Goal: Task Accomplishment & Management: Use online tool/utility

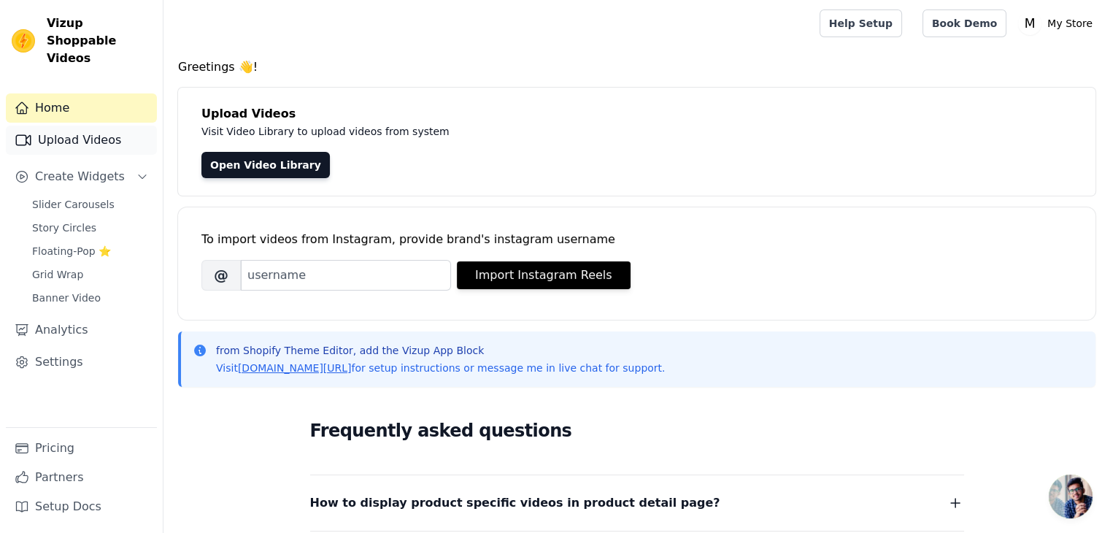
click at [125, 125] on link "Upload Videos" at bounding box center [81, 139] width 151 height 29
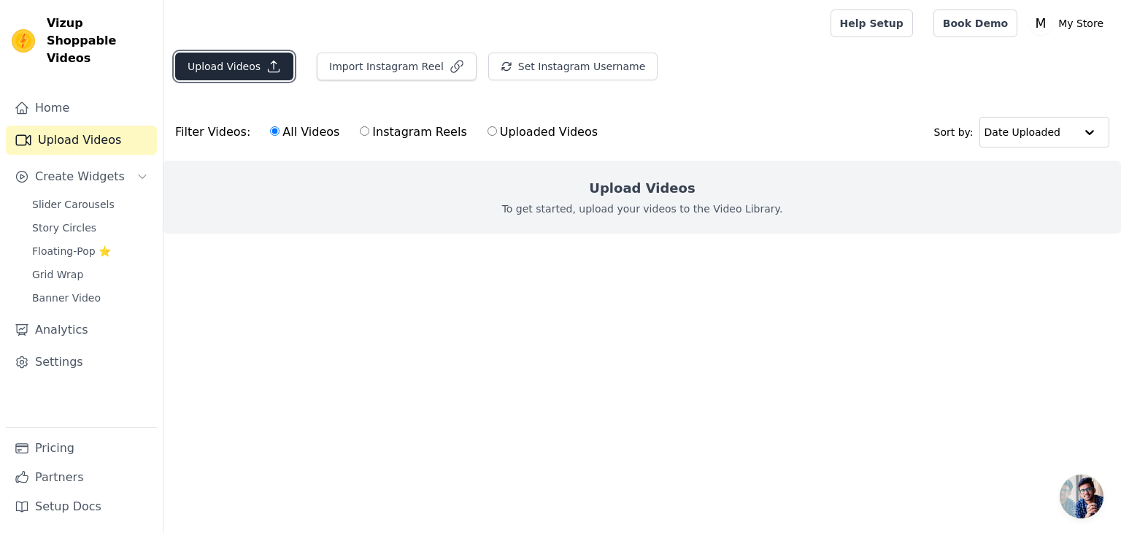
click at [256, 53] on button "Upload Videos" at bounding box center [234, 67] width 118 height 28
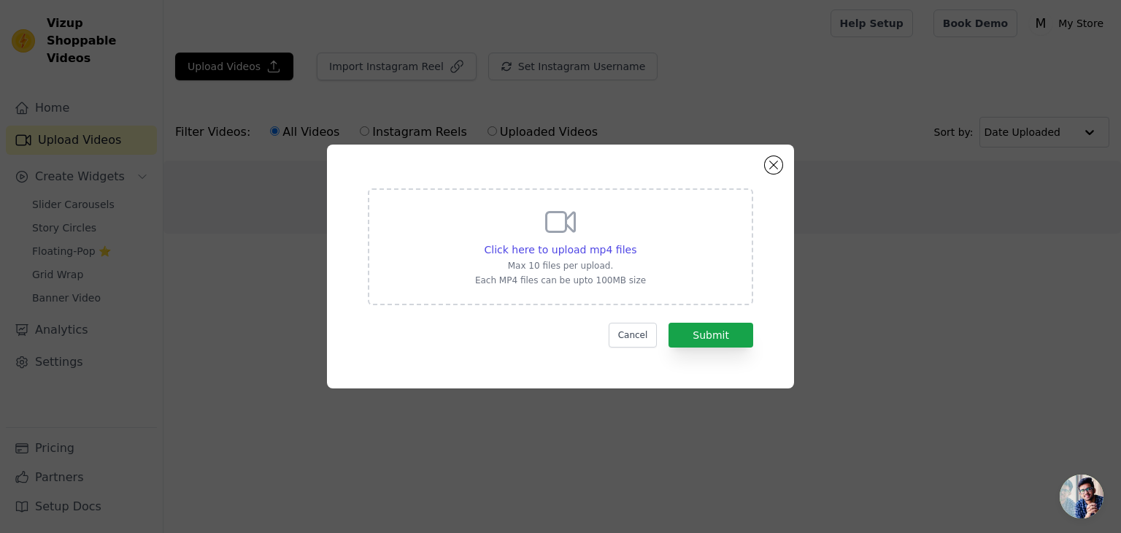
click at [584, 235] on div "Click here to upload mp4 files Max 10 files per upload. Each MP4 files can be u…" at bounding box center [560, 245] width 171 height 82
click at [635, 241] on input "Click here to upload mp4 files Max 10 files per upload. Each MP4 files can be u…" at bounding box center [635, 241] width 1 height 1
type input "C:\fakepath\WhatsApp Video 2025-09-03 at 23.01.17.mp4"
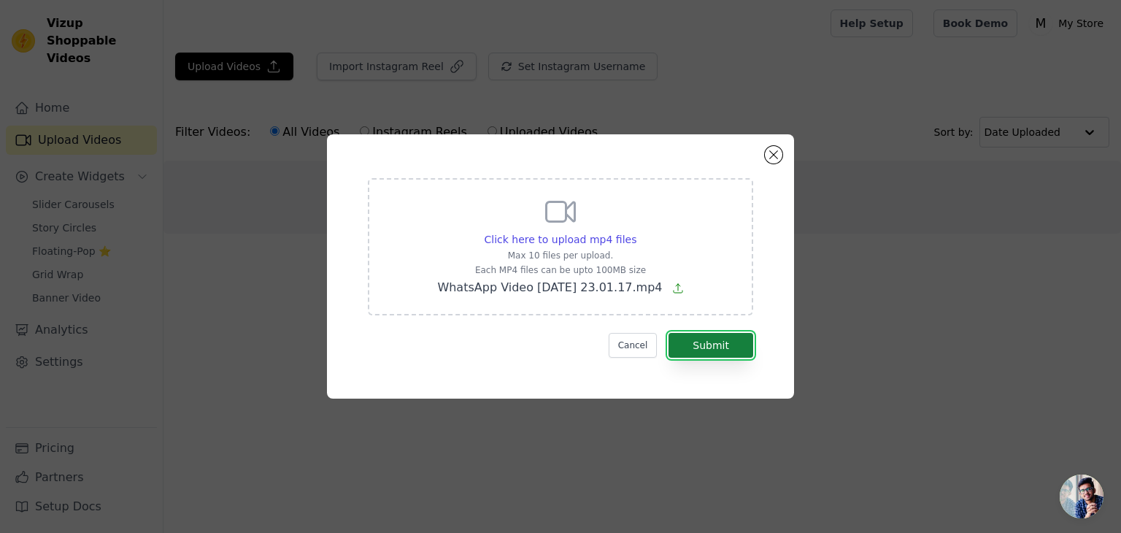
click at [712, 344] on button "Submit" at bounding box center [710, 345] width 85 height 25
click at [713, 342] on form "Click here to upload mp4 files Max 10 files per upload. Each MP4 files can be u…" at bounding box center [560, 267] width 385 height 179
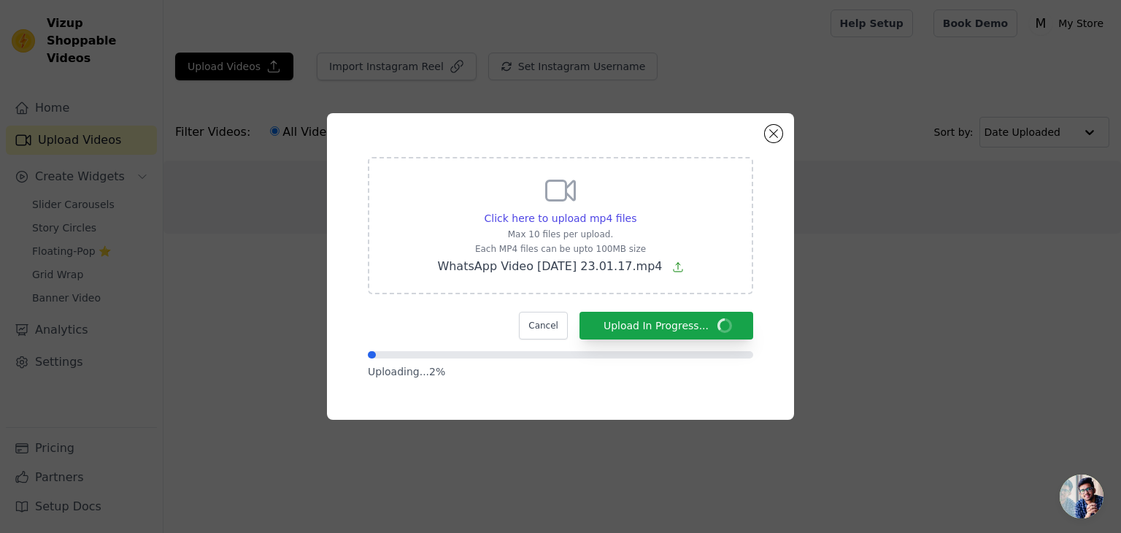
click at [762, 138] on div "Click here to upload mp4 files Max 10 files per upload. Each MP4 files can be u…" at bounding box center [560, 266] width 467 height 306
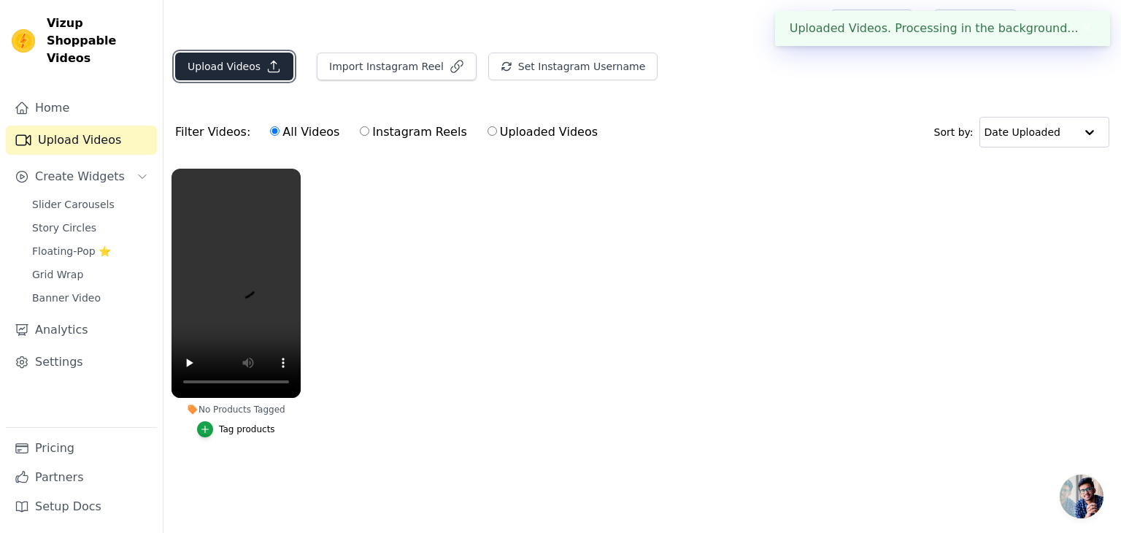
click at [242, 59] on button "Upload Videos" at bounding box center [234, 67] width 118 height 28
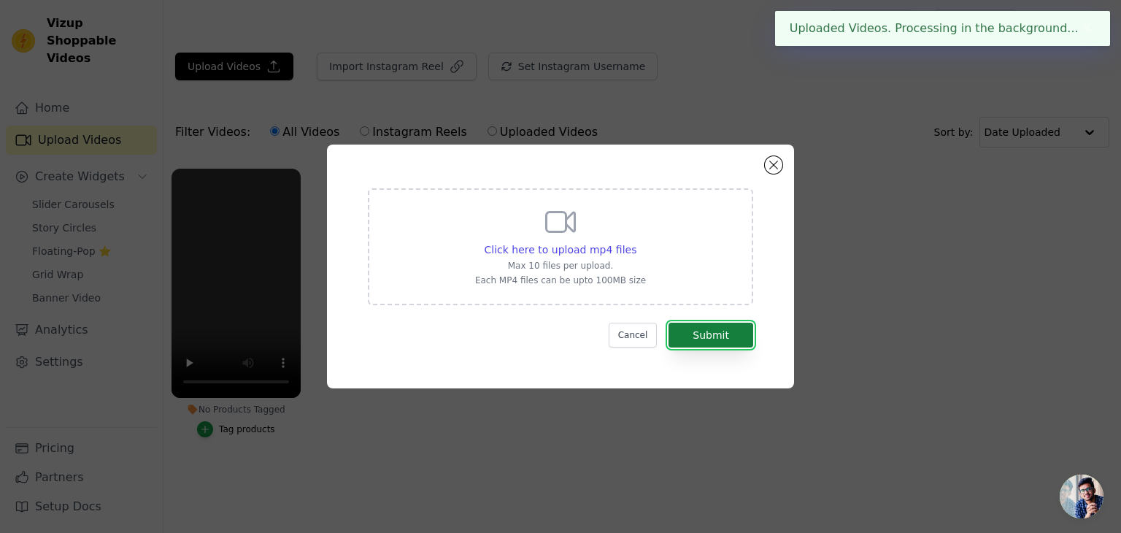
click at [695, 328] on button "Submit" at bounding box center [710, 334] width 85 height 25
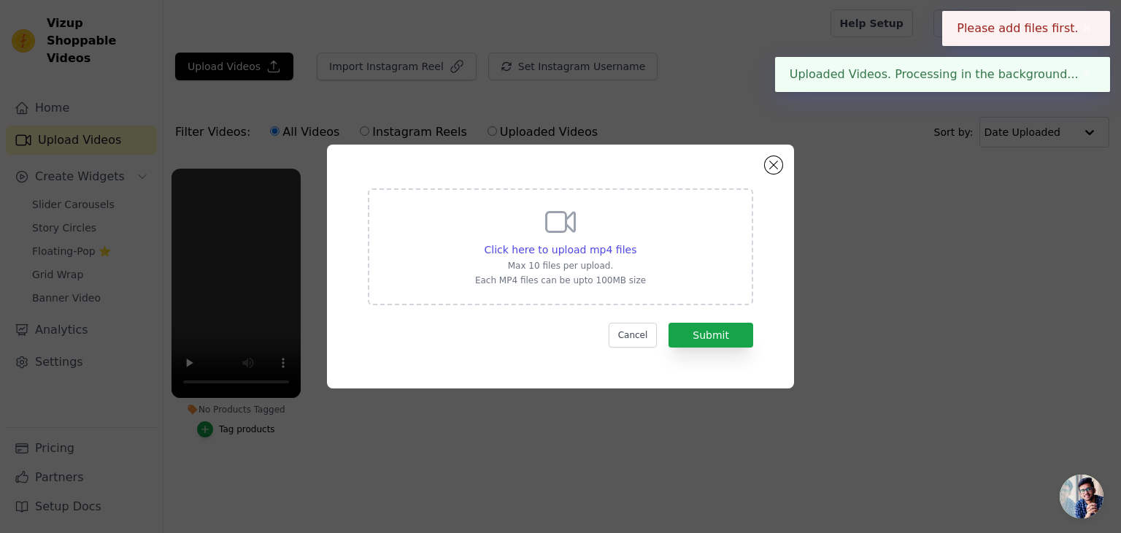
click at [592, 222] on div "Click here to upload mp4 files Max 10 files per upload. Each MP4 files can be u…" at bounding box center [560, 245] width 171 height 82
click at [635, 241] on input "Click here to upload mp4 files Max 10 files per upload. Each MP4 files can be u…" at bounding box center [635, 241] width 1 height 1
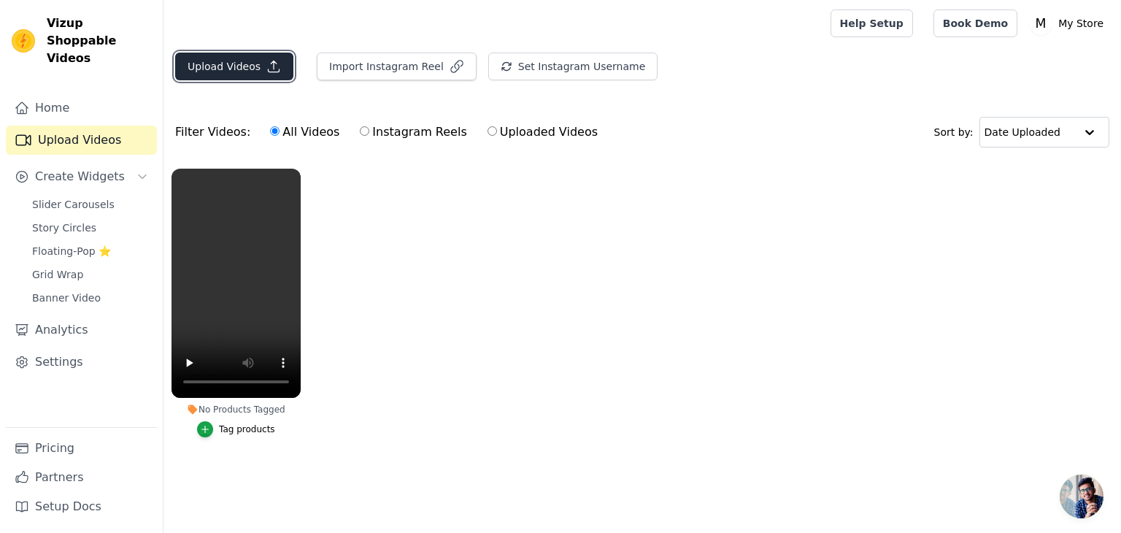
click at [231, 66] on button "Upload Videos" at bounding box center [234, 67] width 118 height 28
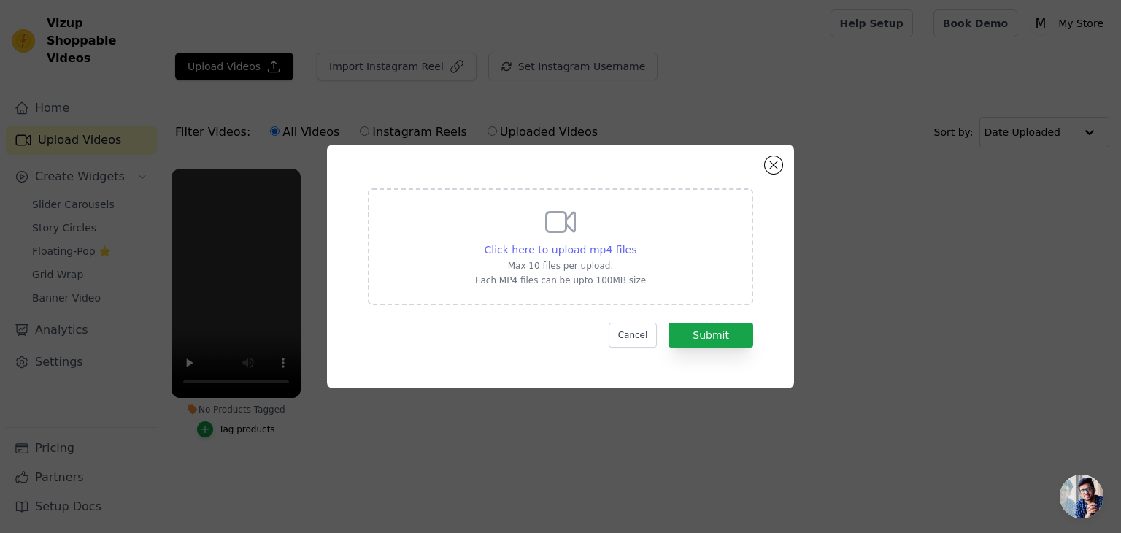
click at [560, 247] on span "Click here to upload mp4 files" at bounding box center [560, 250] width 152 height 12
click at [635, 242] on input "Click here to upload mp4 files Max 10 files per upload. Each MP4 files can be u…" at bounding box center [635, 241] width 1 height 1
type input "C:\fakepath\WhatsApp Video 2025-09-03 at 23.01.28.mp4"
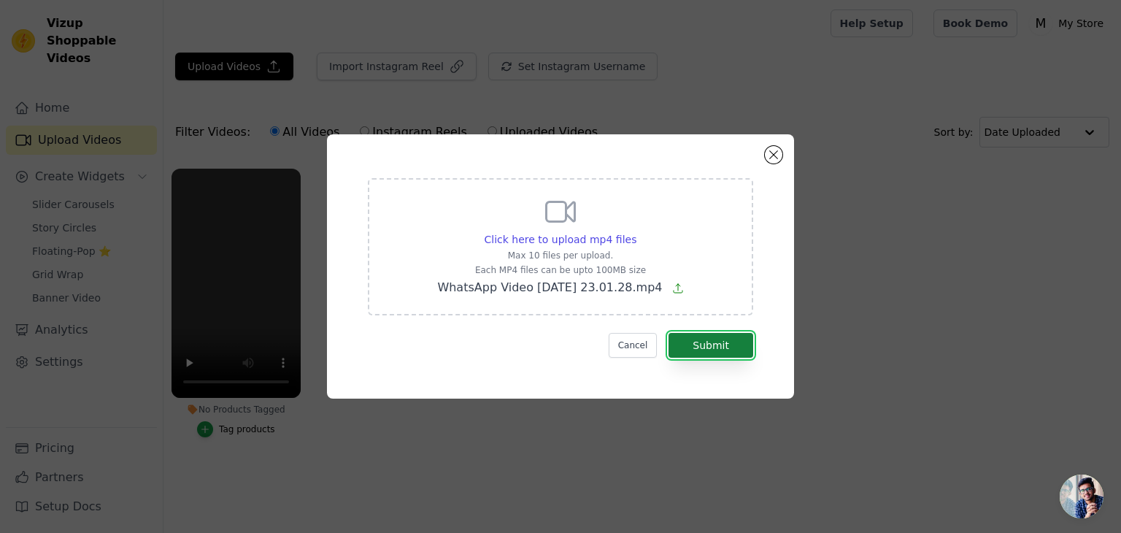
click at [714, 345] on button "Submit" at bounding box center [710, 345] width 85 height 25
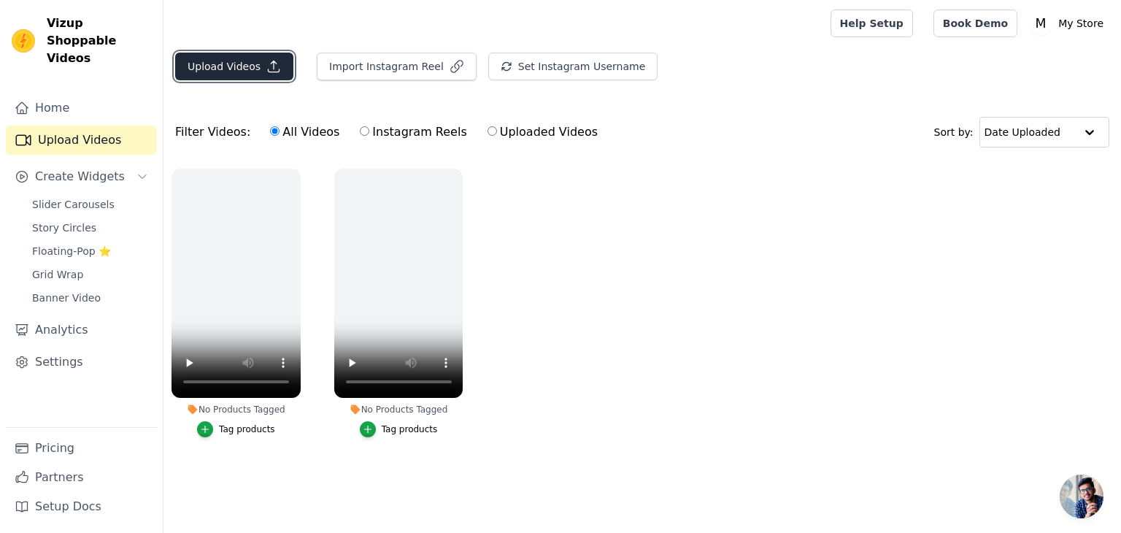
click at [257, 77] on button "Upload Videos" at bounding box center [234, 67] width 118 height 28
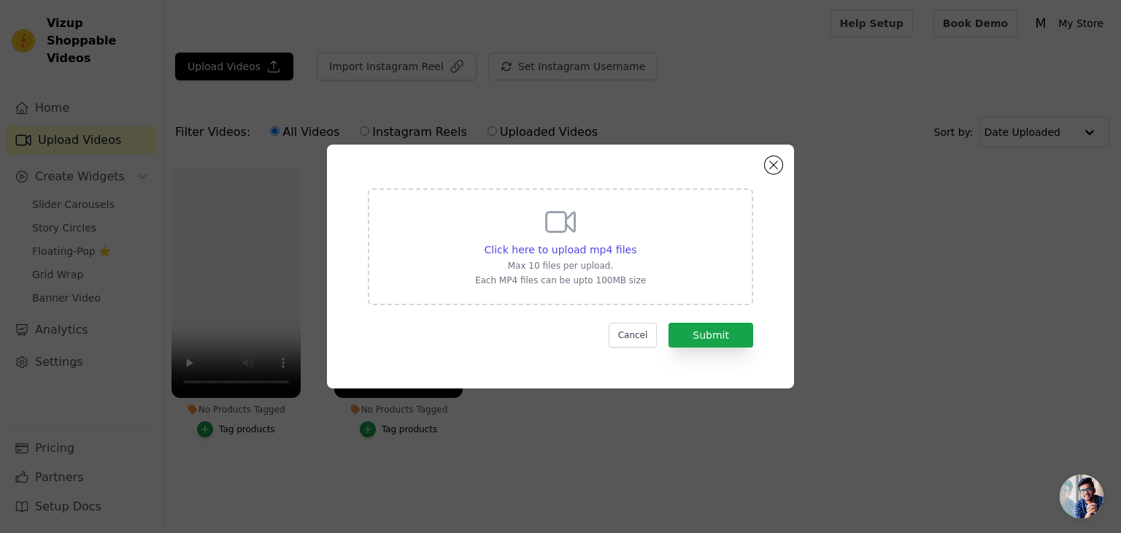
click at [635, 256] on div "Click here to upload mp4 files" at bounding box center [560, 249] width 171 height 15
click at [635, 242] on input "Click here to upload mp4 files Max 10 files per upload. Each MP4 files can be u…" at bounding box center [635, 241] width 1 height 1
type input "C:\fakepath\WhatsApp Video [DATE] 23.01.29.mp4"
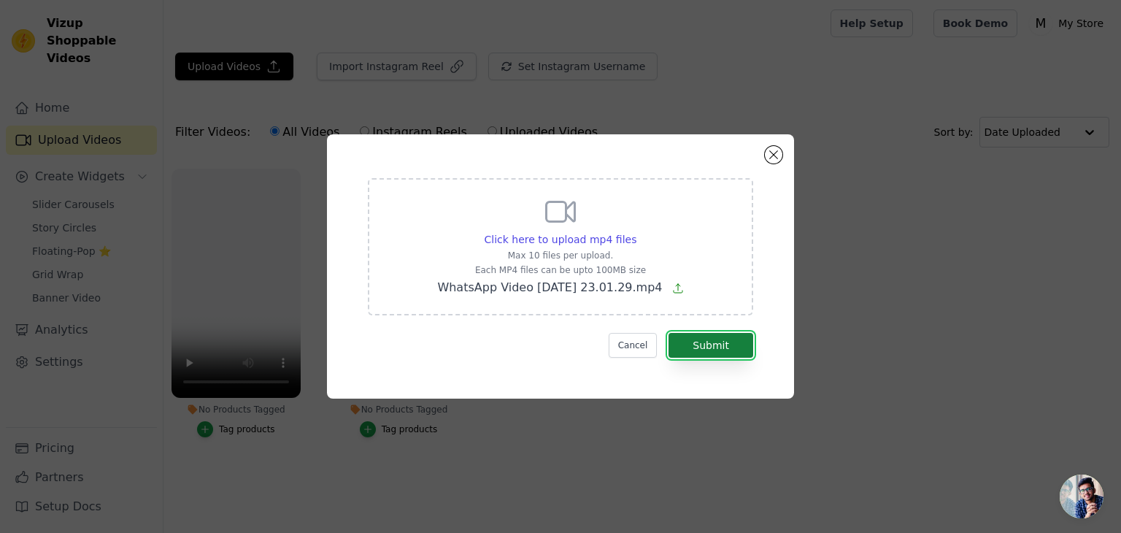
click at [686, 342] on button "Submit" at bounding box center [710, 345] width 85 height 25
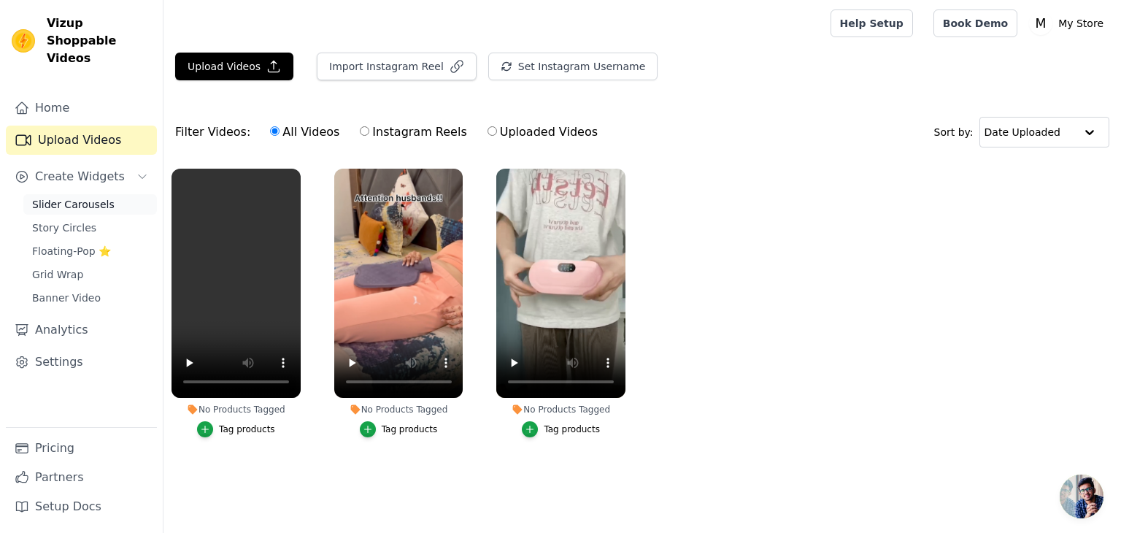
click at [53, 197] on span "Slider Carousels" at bounding box center [73, 204] width 82 height 15
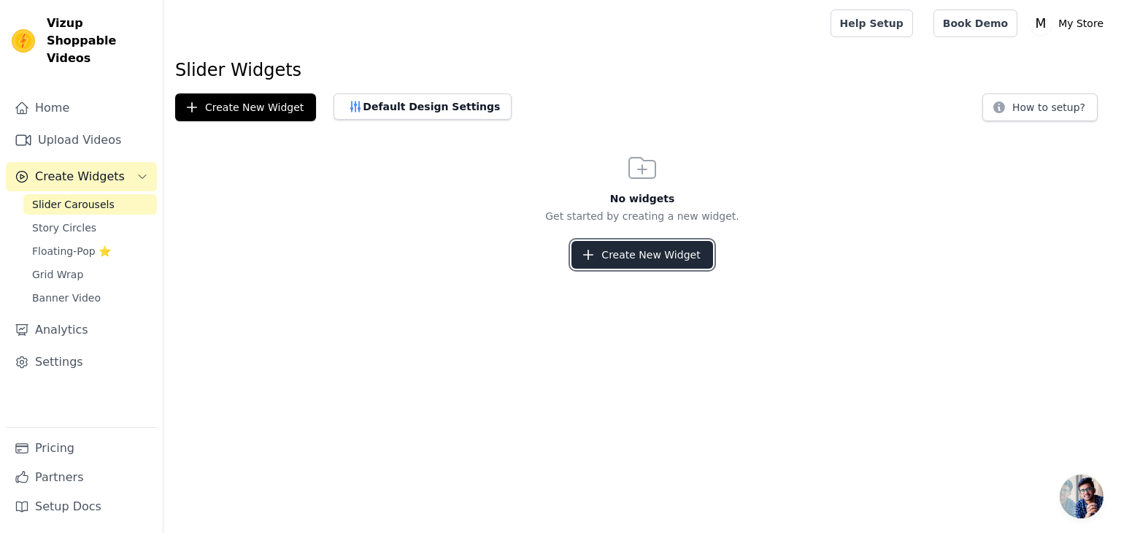
click at [622, 254] on button "Create New Widget" at bounding box center [641, 255] width 141 height 28
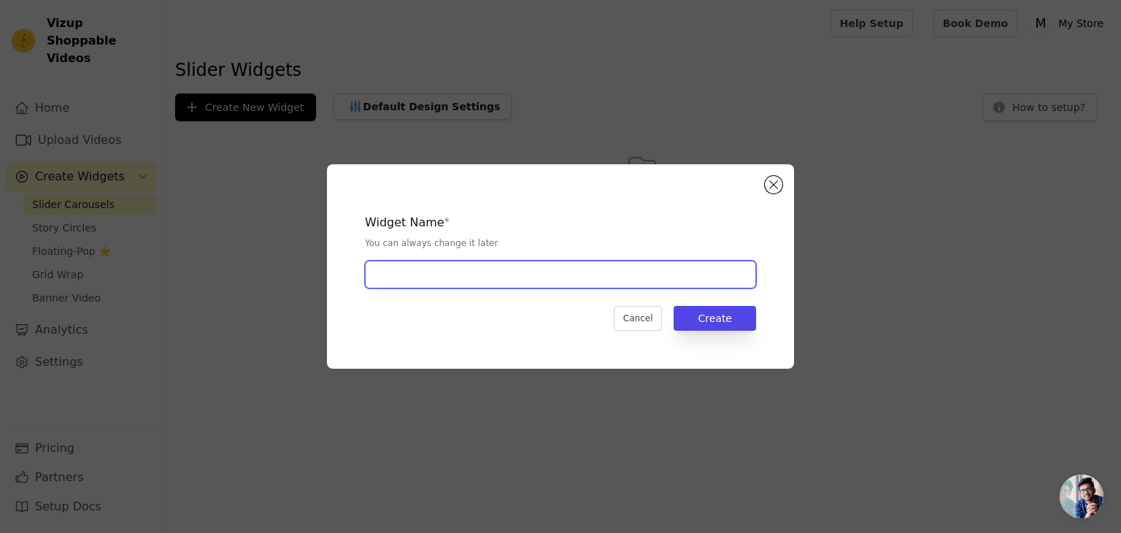
click at [557, 264] on input "text" at bounding box center [560, 274] width 391 height 28
type input "Period Belt"
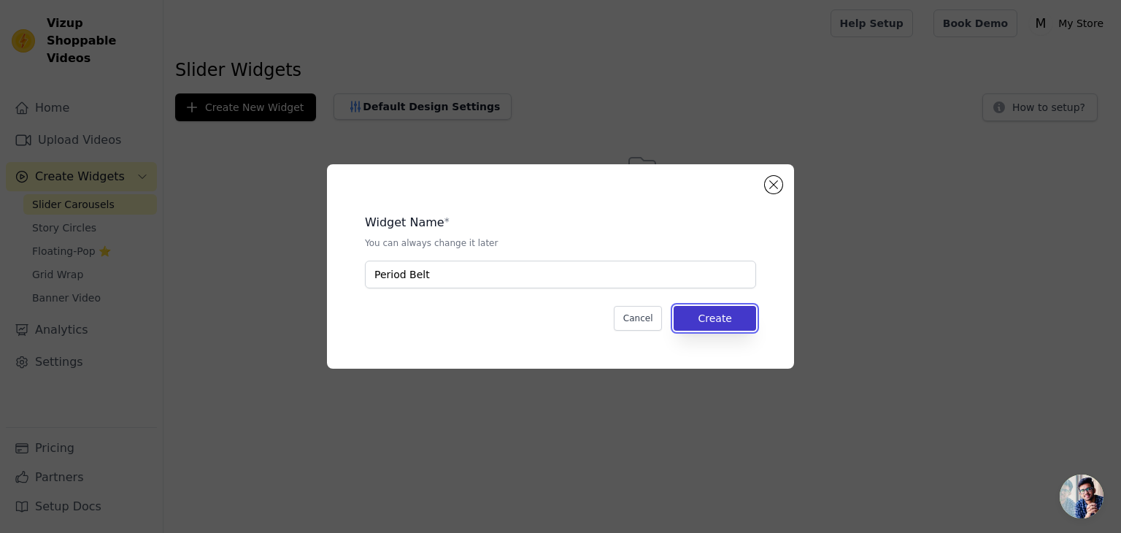
click at [711, 325] on button "Create" at bounding box center [714, 318] width 82 height 25
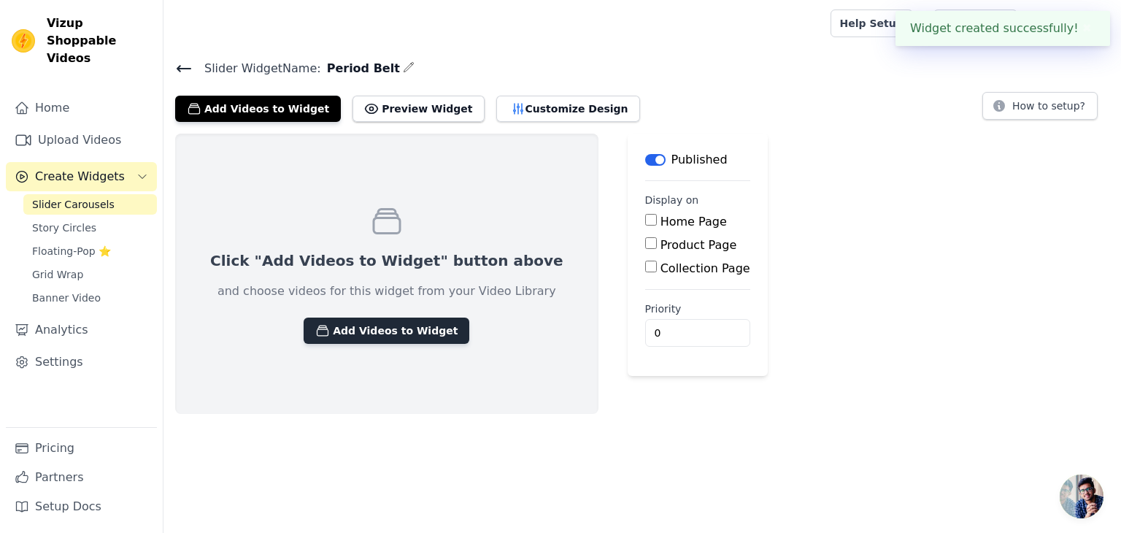
click at [401, 328] on button "Add Videos to Widget" at bounding box center [386, 330] width 166 height 26
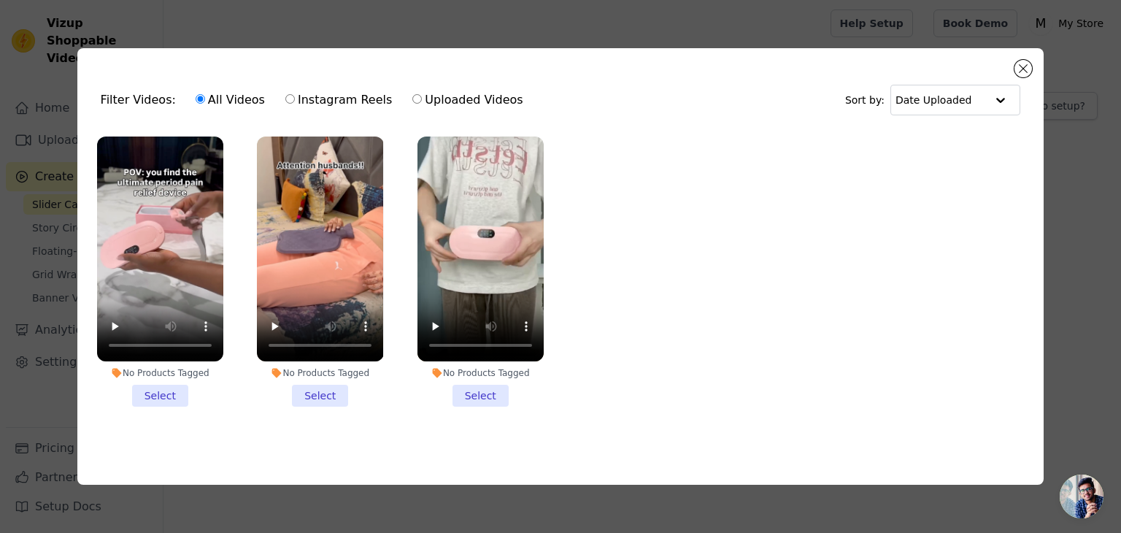
click at [162, 395] on li "No Products Tagged Select" at bounding box center [160, 271] width 126 height 270
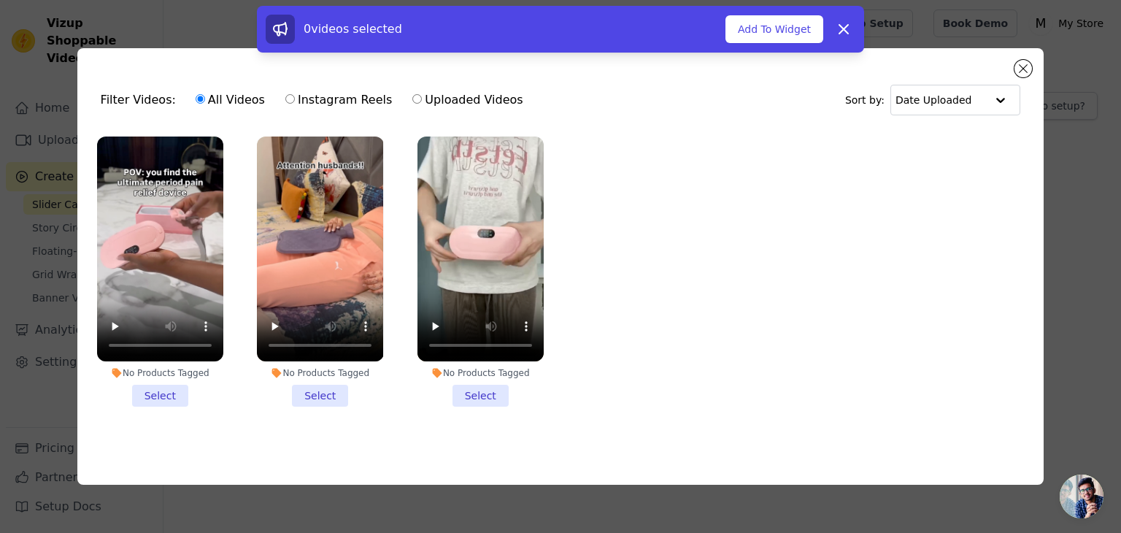
click at [318, 385] on li "No Products Tagged Select" at bounding box center [320, 271] width 126 height 270
click at [0, 0] on input "No Products Tagged Select" at bounding box center [0, 0] width 0 height 0
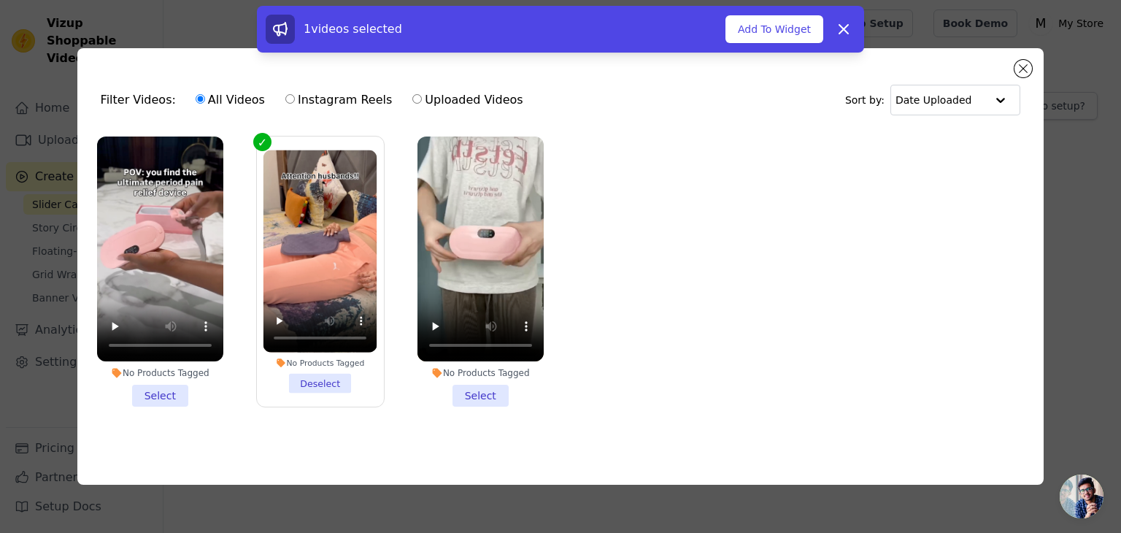
drag, startPoint x: 485, startPoint y: 395, endPoint x: 449, endPoint y: 395, distance: 35.7
click at [484, 395] on li "No Products Tagged Select" at bounding box center [480, 271] width 126 height 270
click at [0, 0] on input "No Products Tagged Select" at bounding box center [0, 0] width 0 height 0
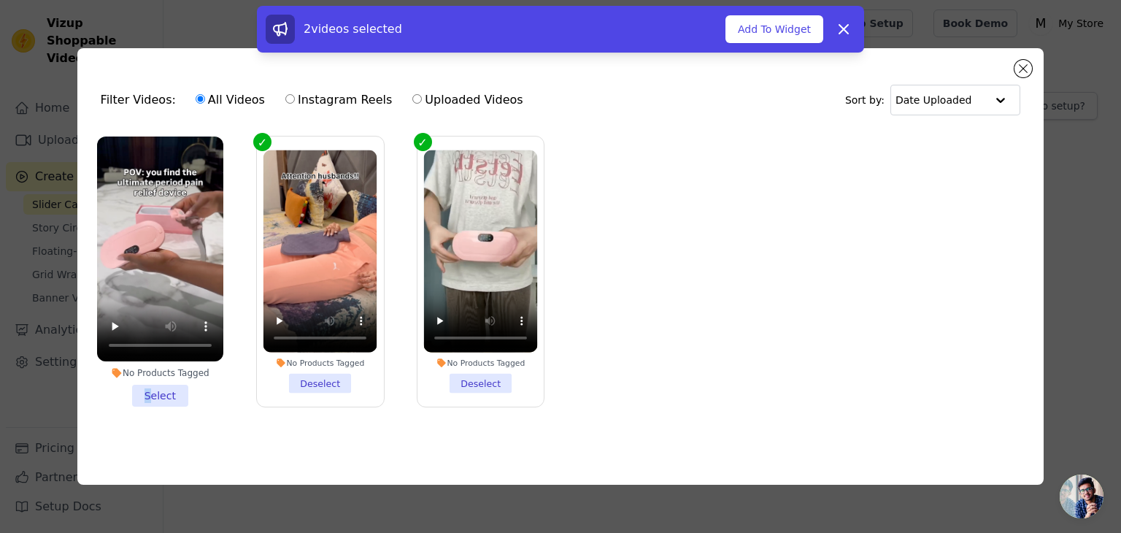
click at [150, 390] on li "No Products Tagged Select" at bounding box center [160, 271] width 126 height 270
click at [161, 390] on li "No Products Tagged Select" at bounding box center [160, 271] width 126 height 270
click at [0, 0] on input "No Products Tagged Select" at bounding box center [0, 0] width 0 height 0
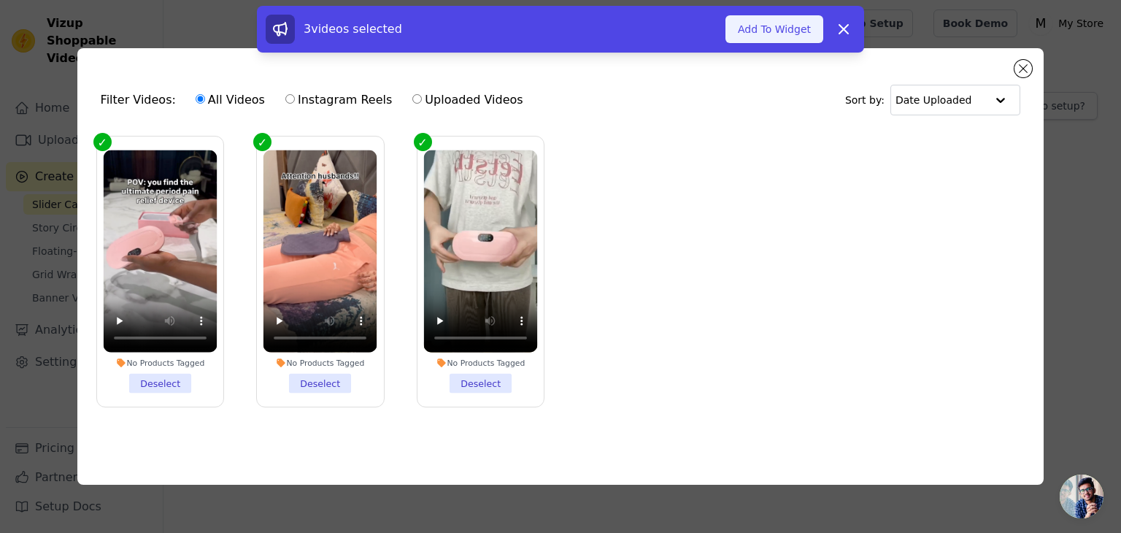
click at [784, 23] on button "Add To Widget" at bounding box center [774, 29] width 98 height 28
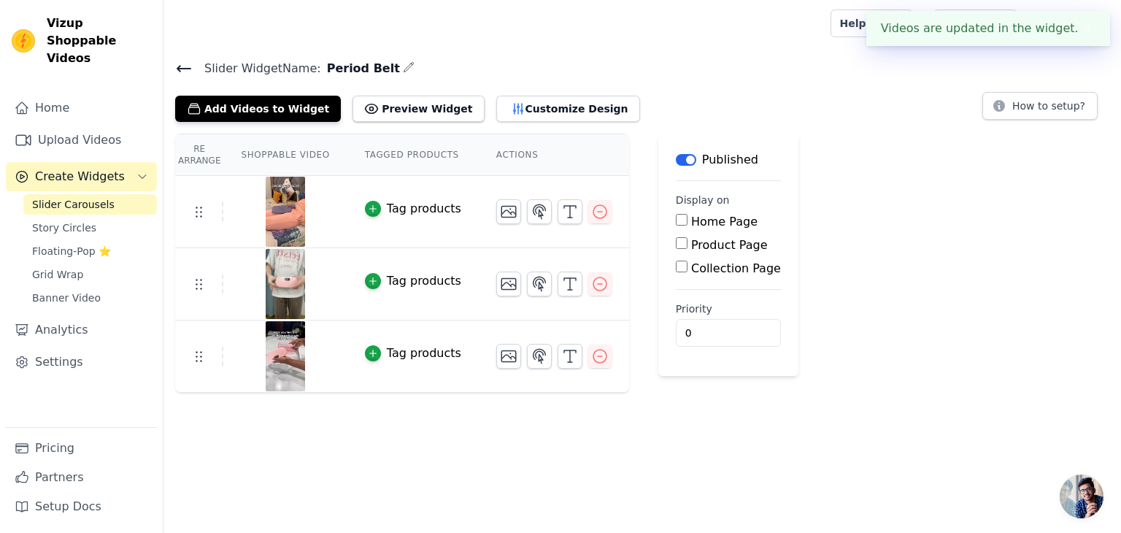
click at [676, 246] on input "Product Page" at bounding box center [682, 243] width 12 height 12
checkbox input "true"
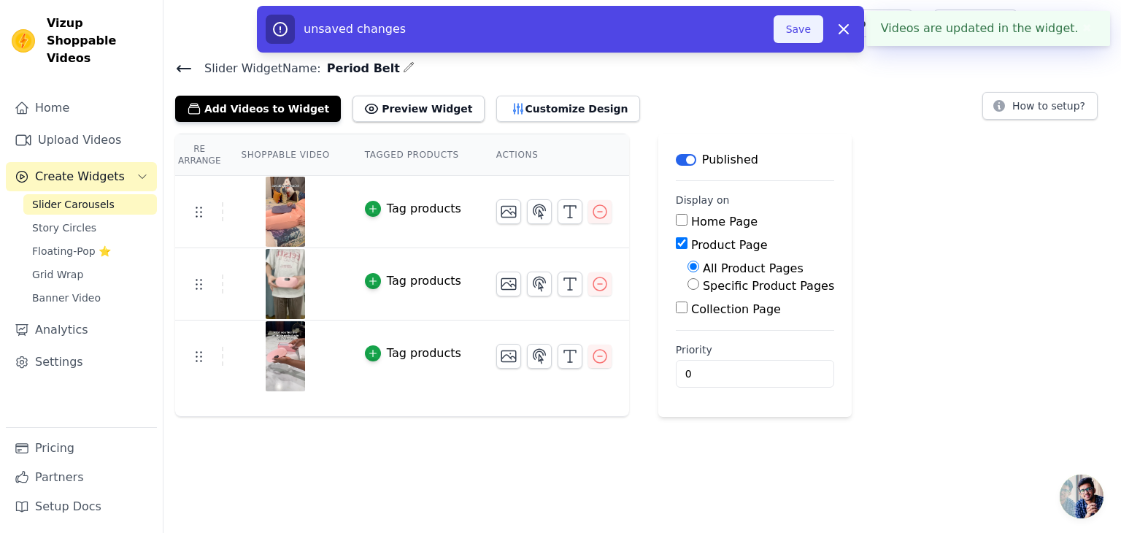
click at [808, 29] on button "Save" at bounding box center [798, 29] width 50 height 28
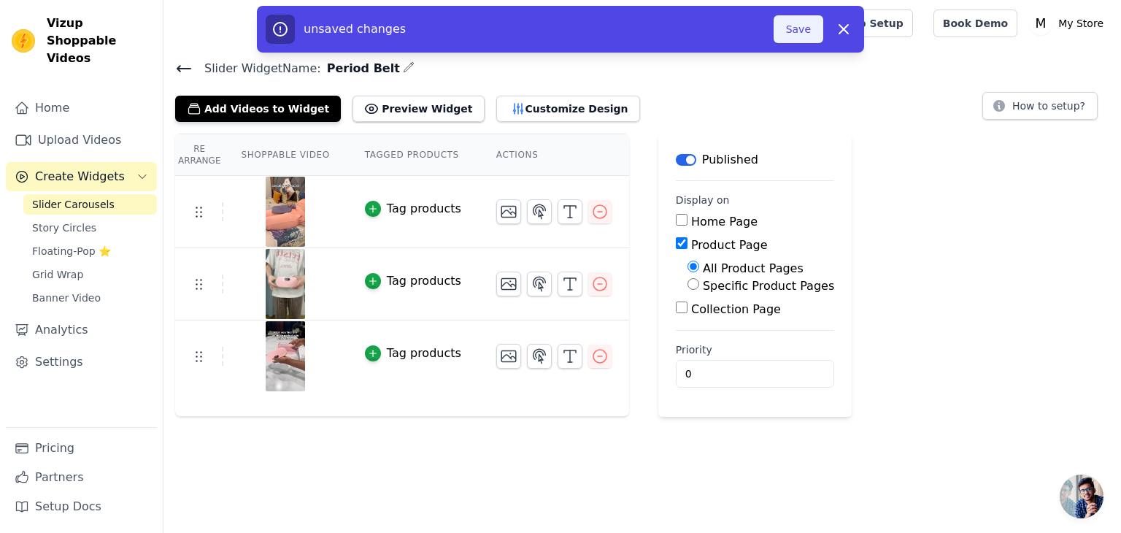
click at [805, 33] on button "Save" at bounding box center [798, 29] width 50 height 28
click at [686, 365] on input "0" at bounding box center [755, 374] width 158 height 28
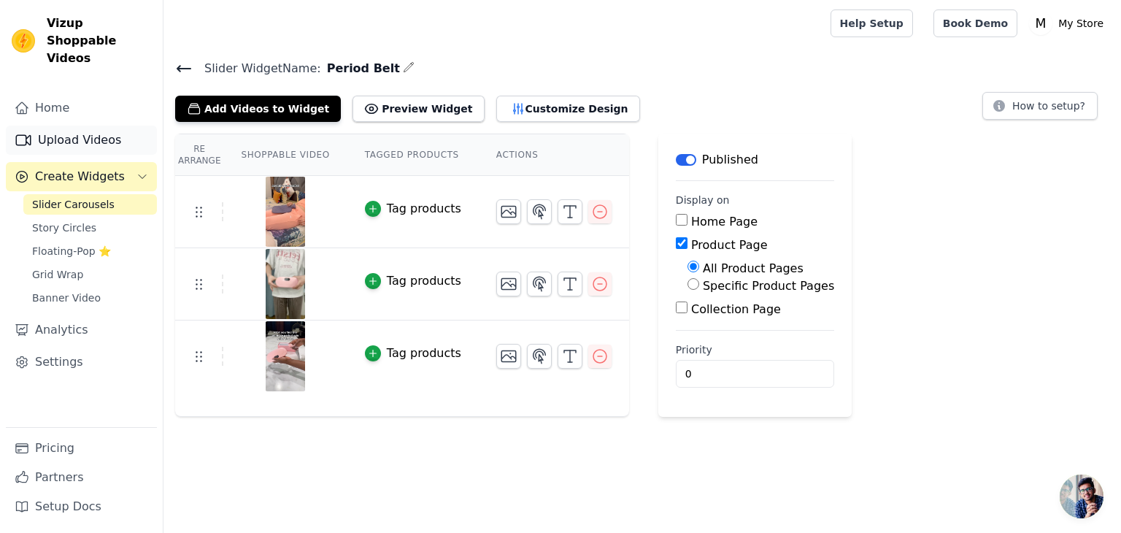
drag, startPoint x: 97, startPoint y: 124, endPoint x: 133, endPoint y: 126, distance: 35.8
click at [97, 125] on link "Upload Videos" at bounding box center [81, 139] width 151 height 29
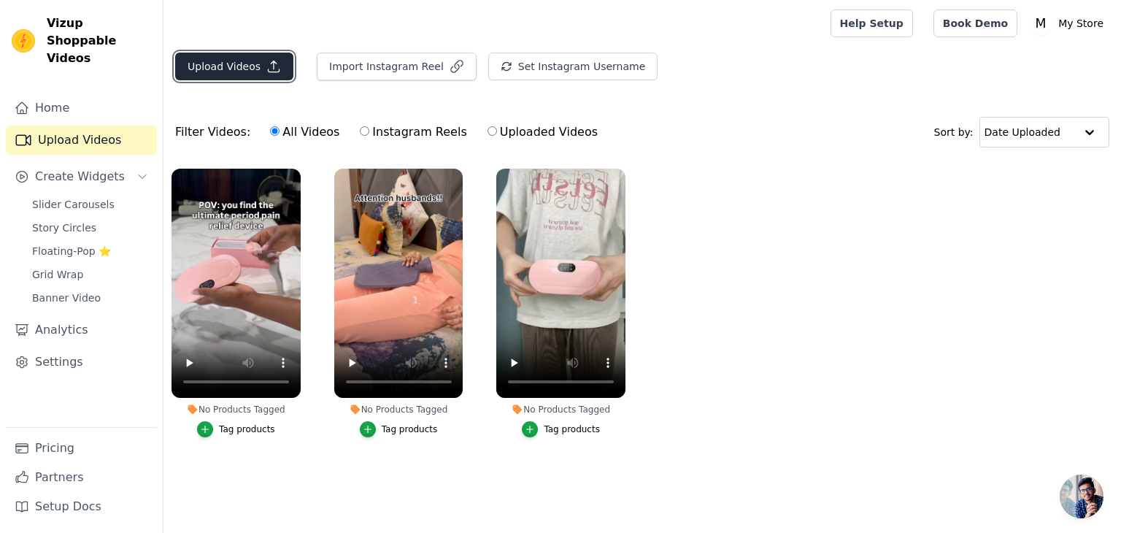
click at [268, 71] on icon "button" at bounding box center [273, 66] width 11 height 11
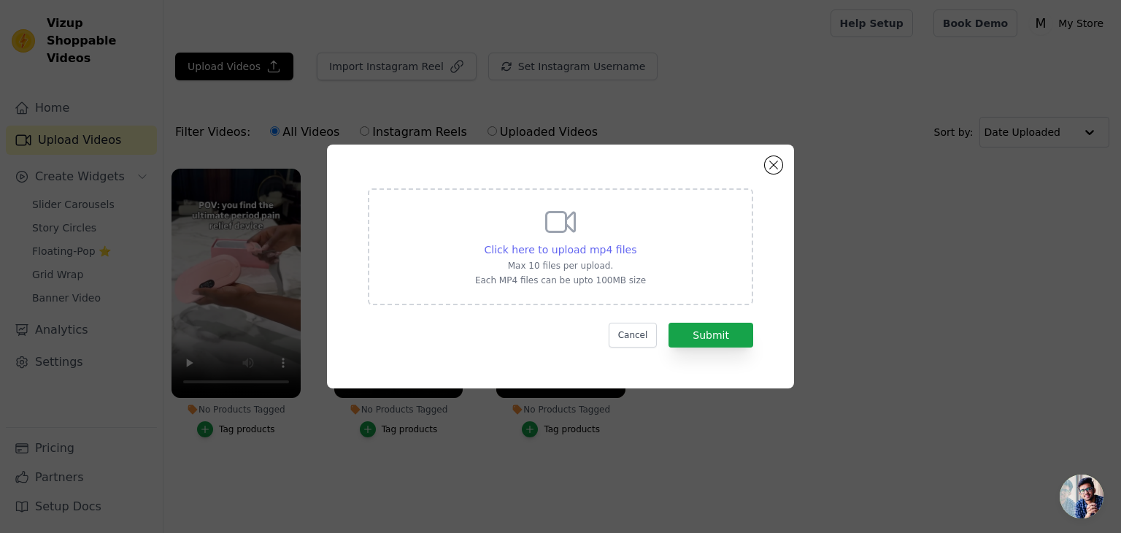
click at [588, 249] on span "Click here to upload mp4 files" at bounding box center [560, 250] width 152 height 12
click at [635, 242] on input "Click here to upload mp4 files Max 10 files per upload. Each MP4 files can be u…" at bounding box center [635, 241] width 1 height 1
type input "C:\fakepath\video6181297282927826710.mp4"
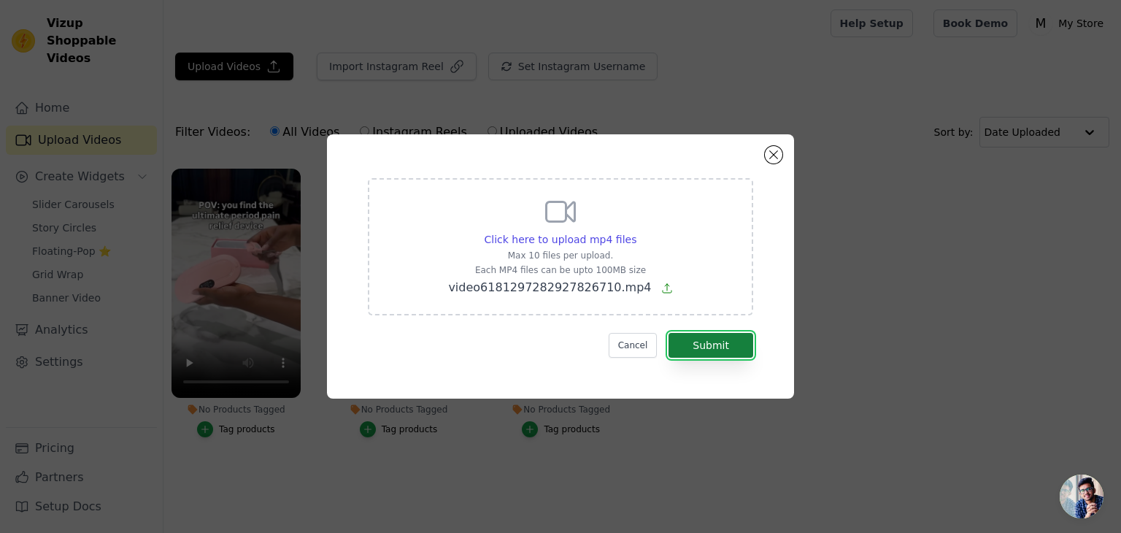
click at [711, 339] on button "Submit" at bounding box center [710, 345] width 85 height 25
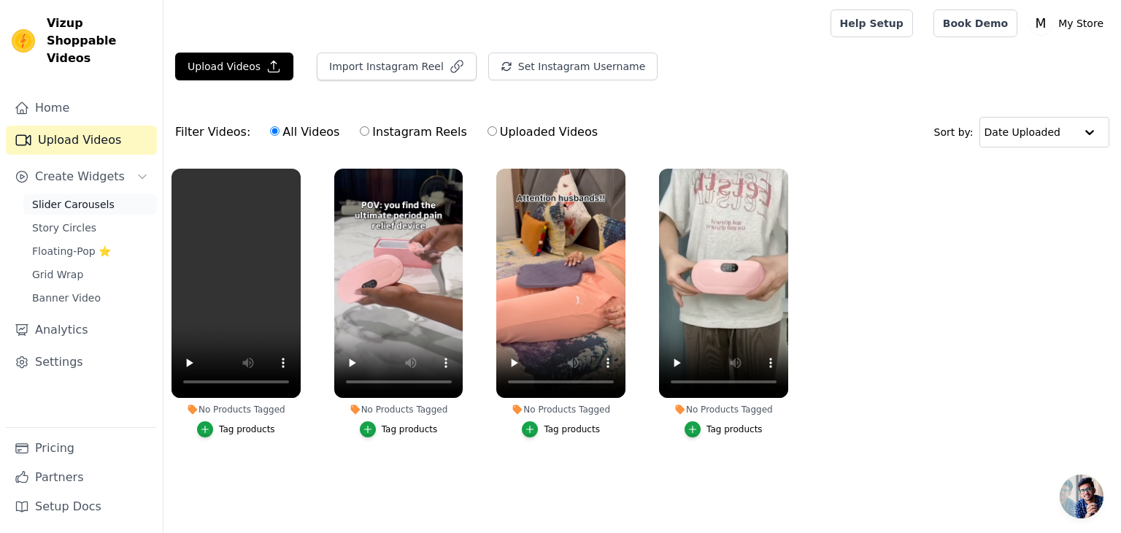
click at [93, 197] on span "Slider Carousels" at bounding box center [73, 204] width 82 height 15
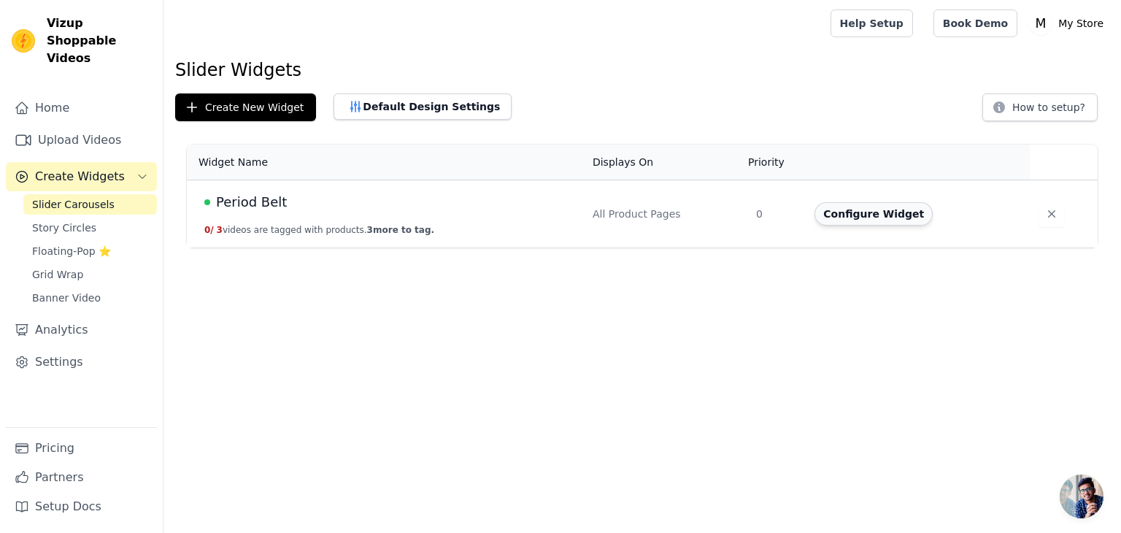
click at [910, 214] on button "Configure Widget" at bounding box center [873, 213] width 118 height 23
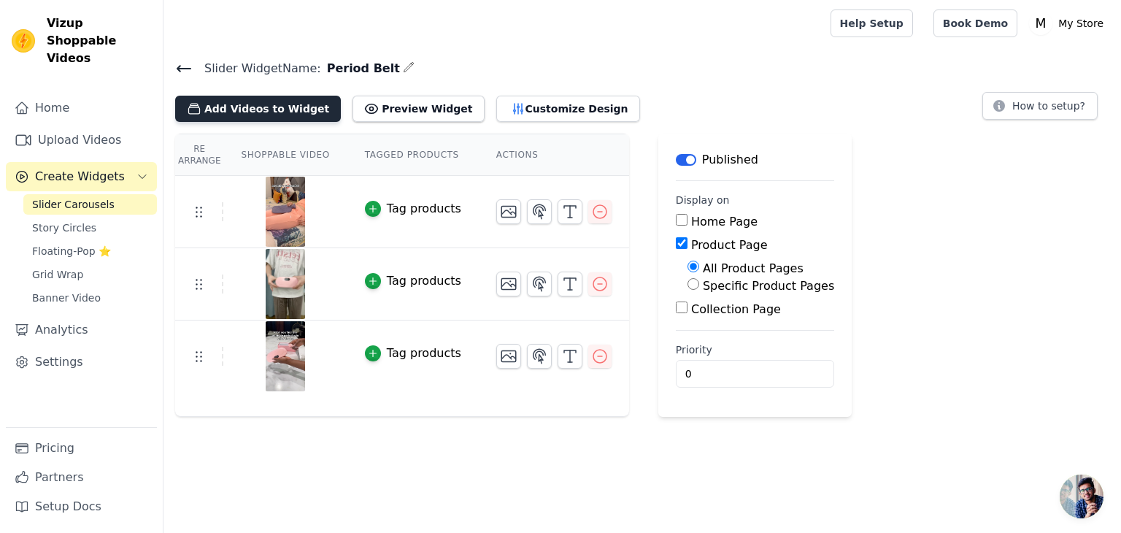
click at [269, 110] on button "Add Videos to Widget" at bounding box center [258, 109] width 166 height 26
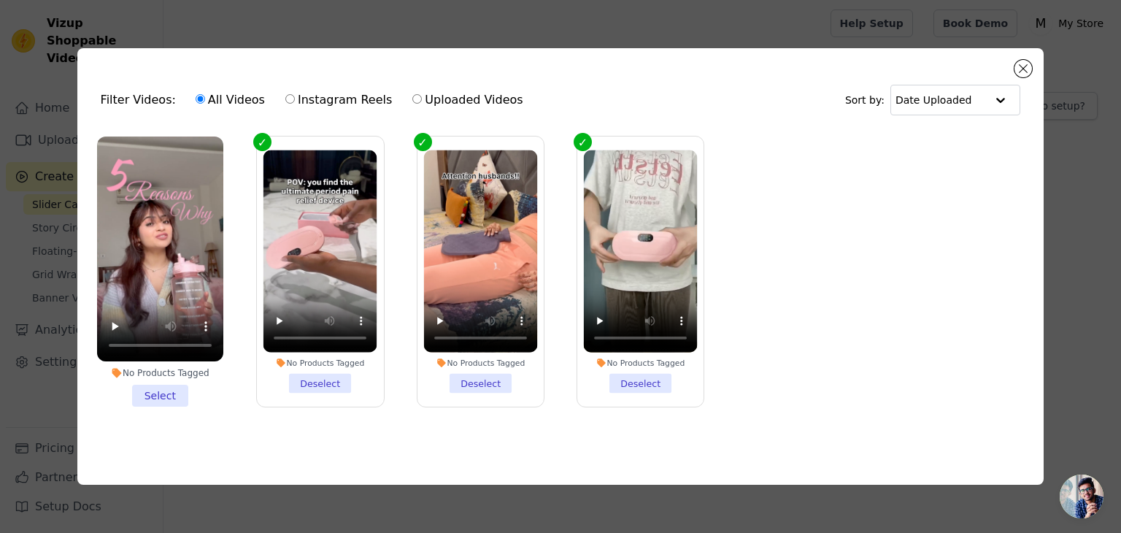
click at [166, 388] on li "No Products Tagged Select" at bounding box center [160, 271] width 126 height 270
click at [0, 0] on input "No Products Tagged Select" at bounding box center [0, 0] width 0 height 0
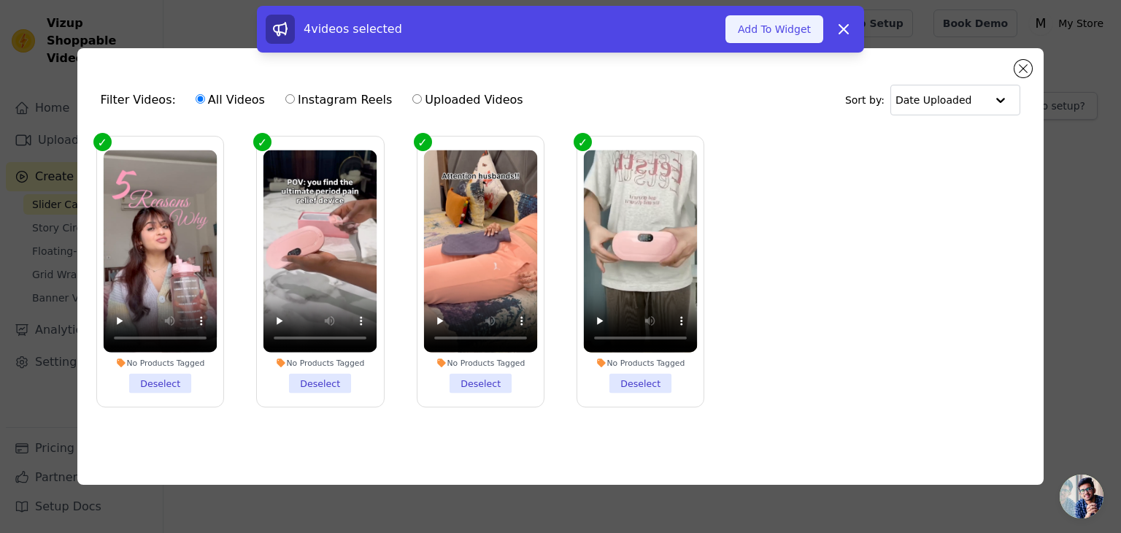
click at [779, 32] on button "Add To Widget" at bounding box center [774, 29] width 98 height 28
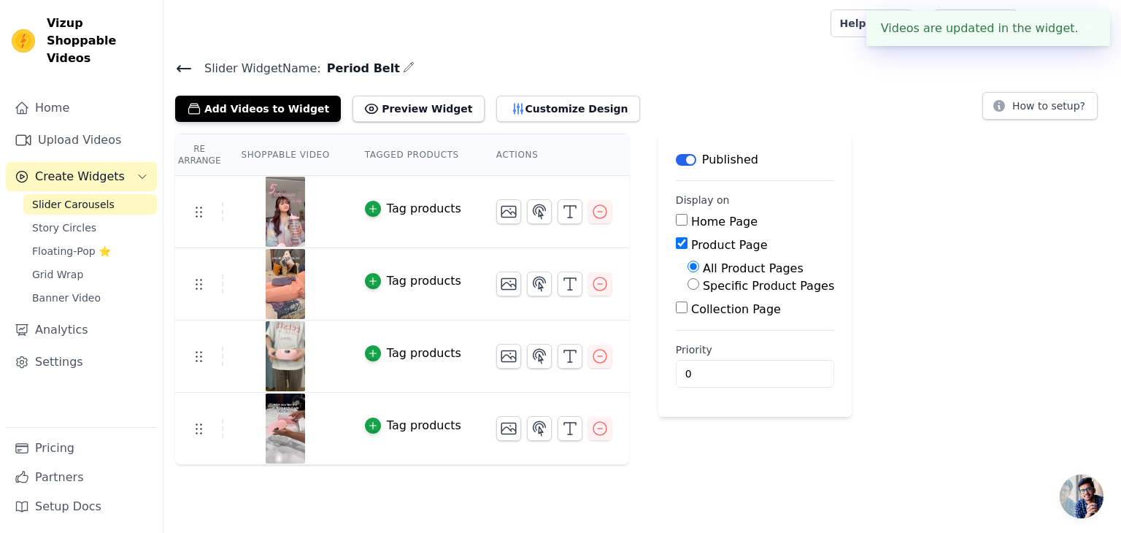
click at [1083, 31] on button "✖" at bounding box center [1086, 29] width 17 height 18
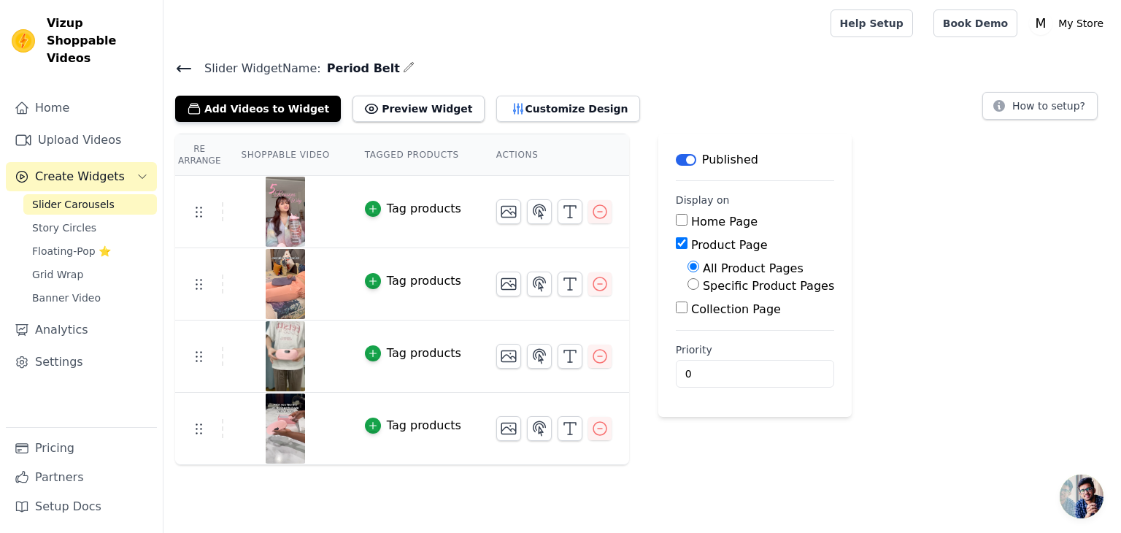
click at [181, 71] on icon at bounding box center [184, 69] width 18 height 18
